Goal: Navigation & Orientation: Find specific page/section

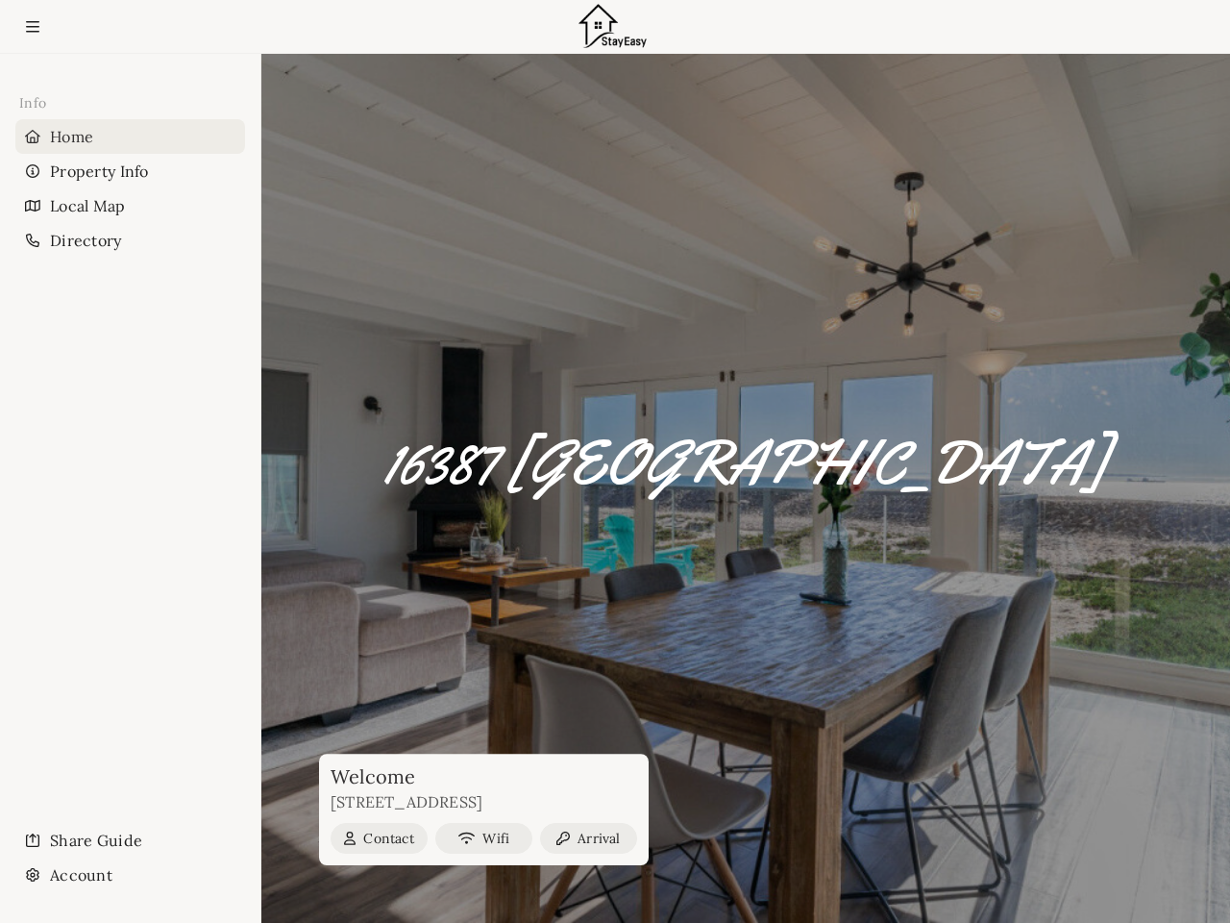
click at [615, 461] on h1 "16387 [GEOGRAPHIC_DATA]" at bounding box center [745, 463] width 723 height 67
click at [33, 27] on icon at bounding box center [32, 27] width 13 height 12
click at [130, 136] on div "Home" at bounding box center [130, 136] width 230 height 35
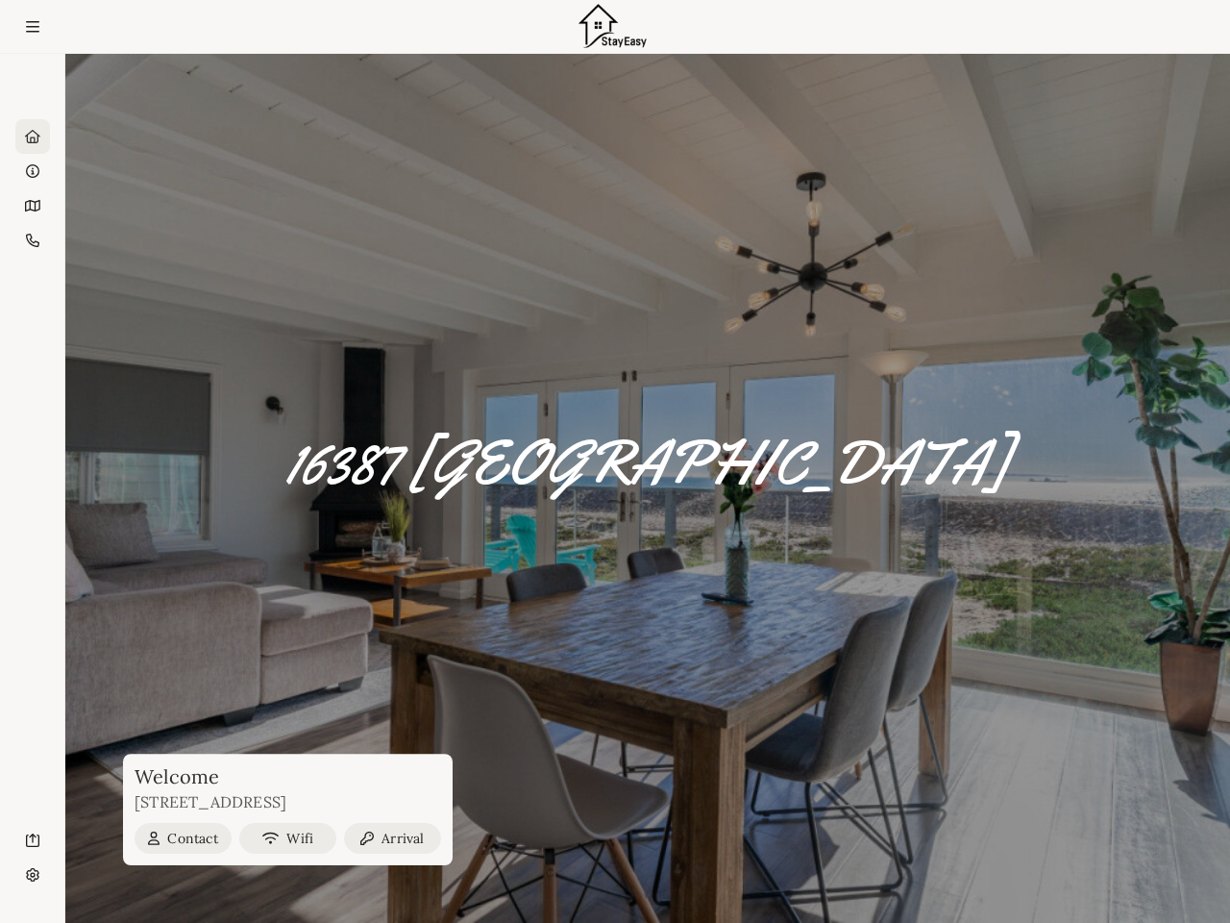
click at [50, 171] on div "Property Info" at bounding box center [32, 171] width 35 height 35
click at [50, 206] on div "Local Map" at bounding box center [32, 205] width 35 height 35
click at [50, 240] on div "Directory" at bounding box center [32, 240] width 35 height 35
click at [50, 840] on div "Share Guide" at bounding box center [32, 840] width 35 height 35
click at [50, 875] on div "Account" at bounding box center [32, 874] width 35 height 35
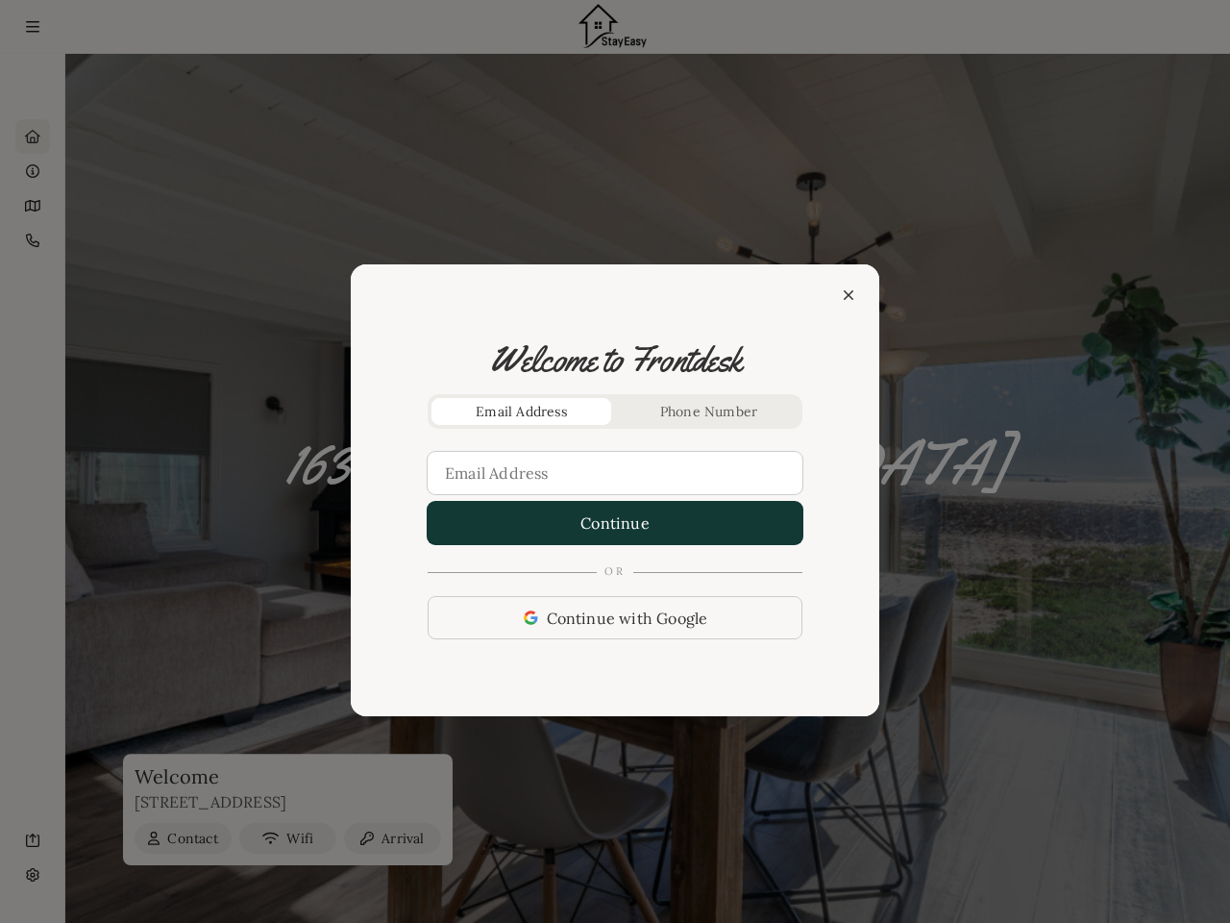
click at [379, 838] on div at bounding box center [615, 461] width 1230 height 923
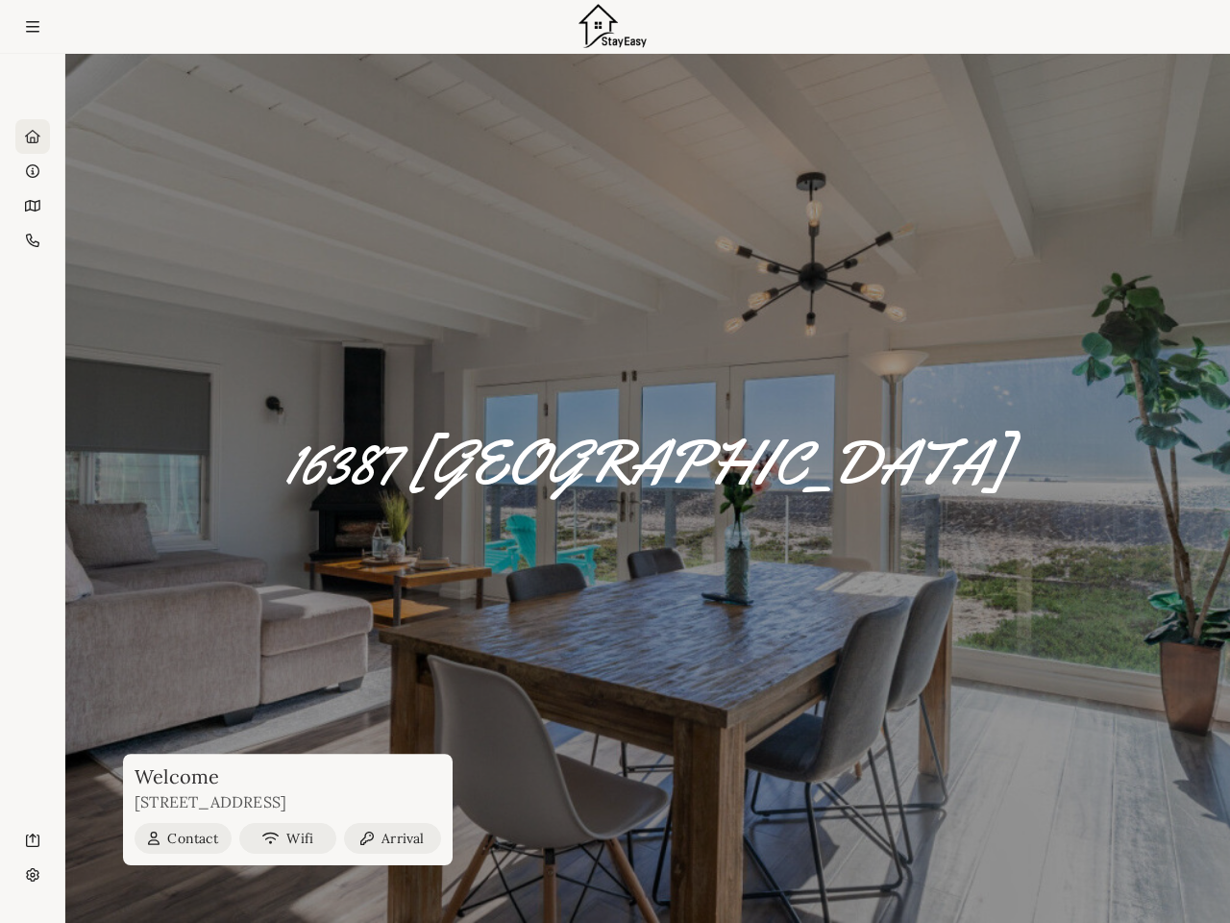
click at [483, 838] on div "Welcome [STREET_ADDRESS] Contact Wifi Arrival" at bounding box center [648, 838] width 1050 height 54
